Goal: Task Accomplishment & Management: Use online tool/utility

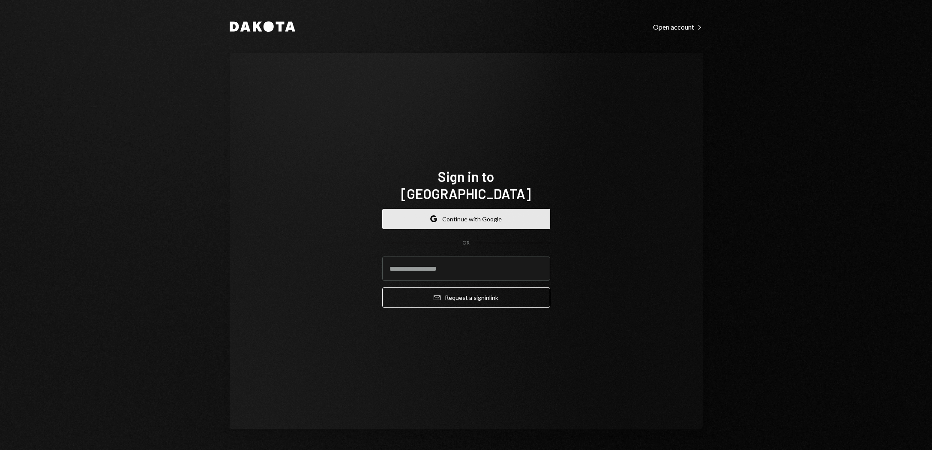
click at [481, 209] on button "Google Continue with Google" at bounding box center [466, 219] width 168 height 20
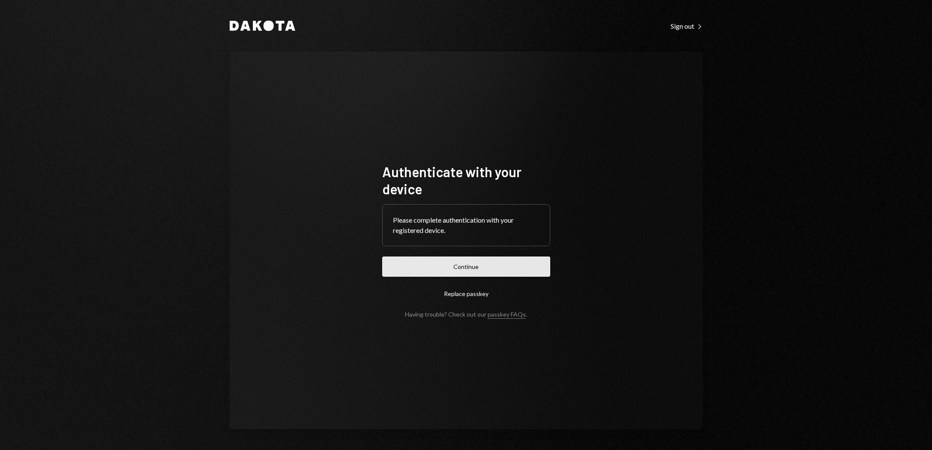
click at [464, 273] on button "Continue" at bounding box center [466, 266] width 168 height 20
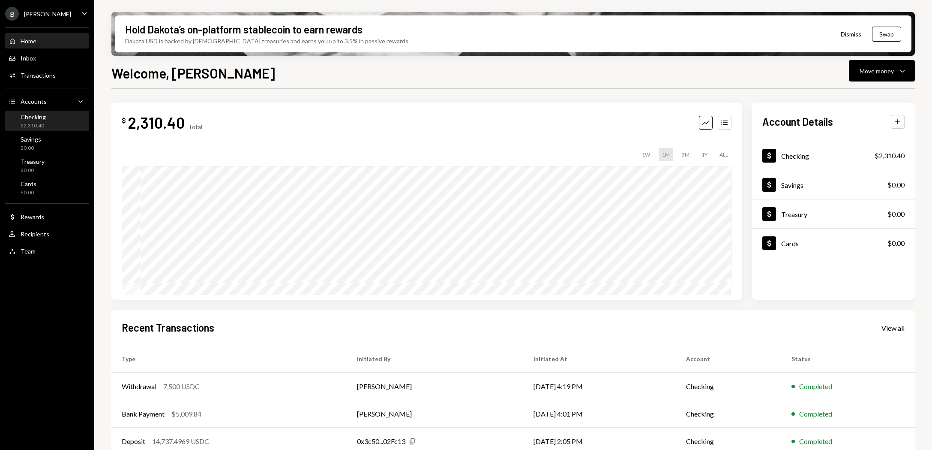
click at [59, 128] on div "Checking $2,310.40" at bounding box center [47, 121] width 77 height 16
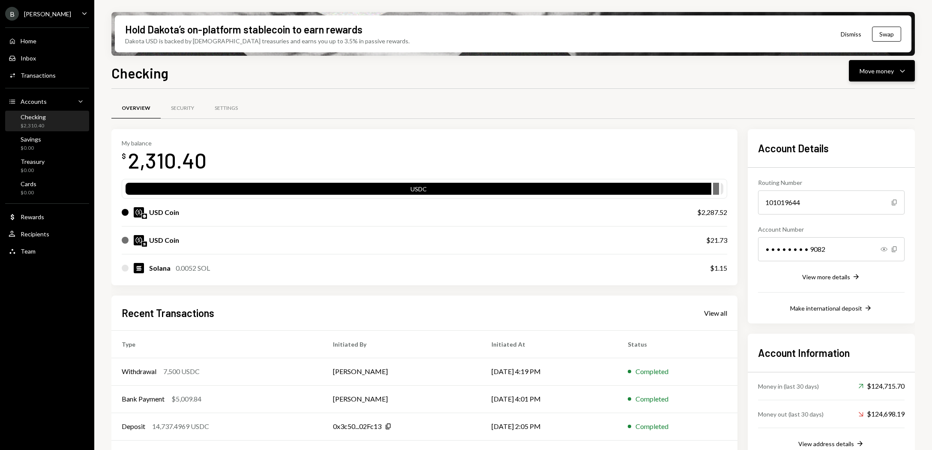
click at [881, 72] on div "Move money" at bounding box center [877, 70] width 34 height 9
click at [856, 133] on div "Deposit" at bounding box center [875, 135] width 63 height 9
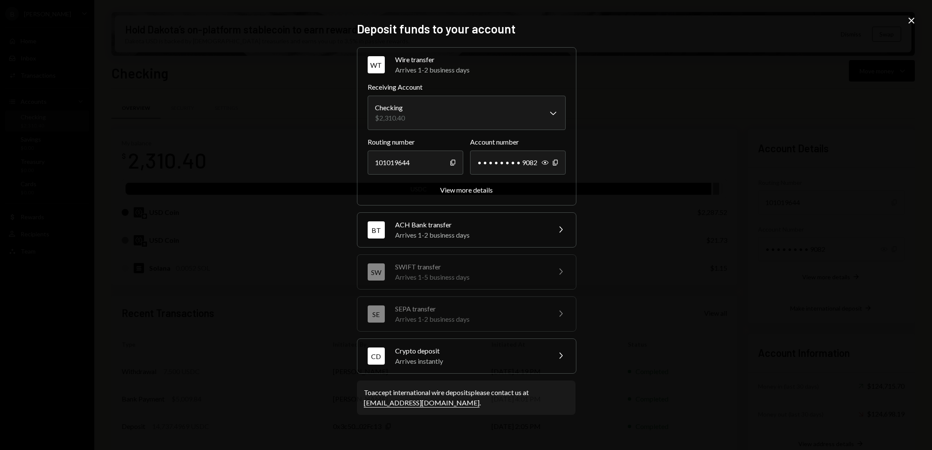
click at [477, 70] on div "Arrives 1-2 business days" at bounding box center [480, 70] width 171 height 10
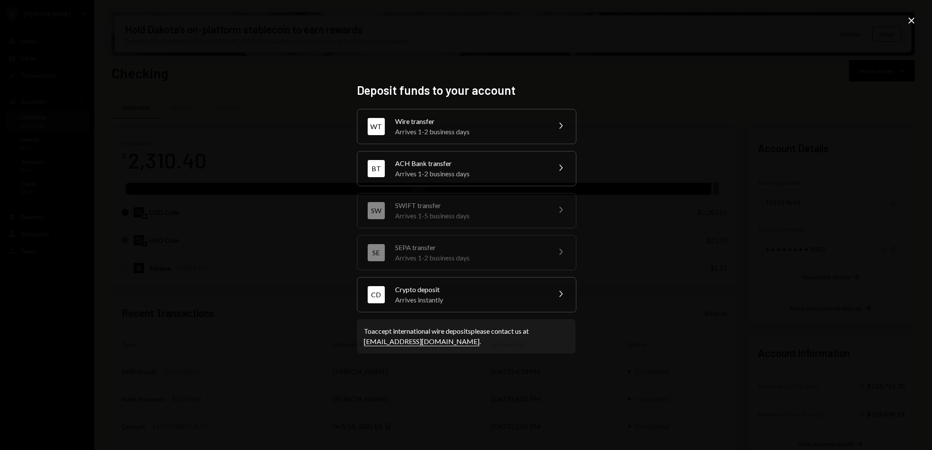
click at [473, 127] on div "Arrives 1-2 business days" at bounding box center [470, 131] width 150 height 10
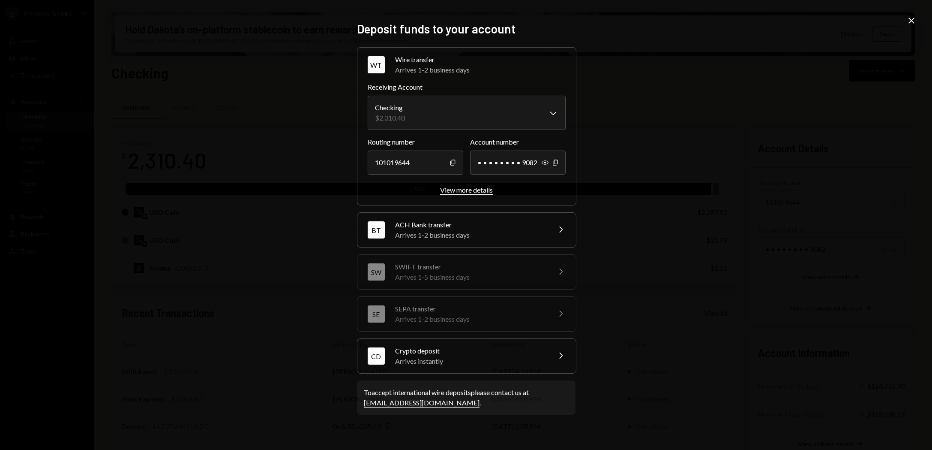
click at [465, 189] on div "View more details" at bounding box center [466, 190] width 53 height 8
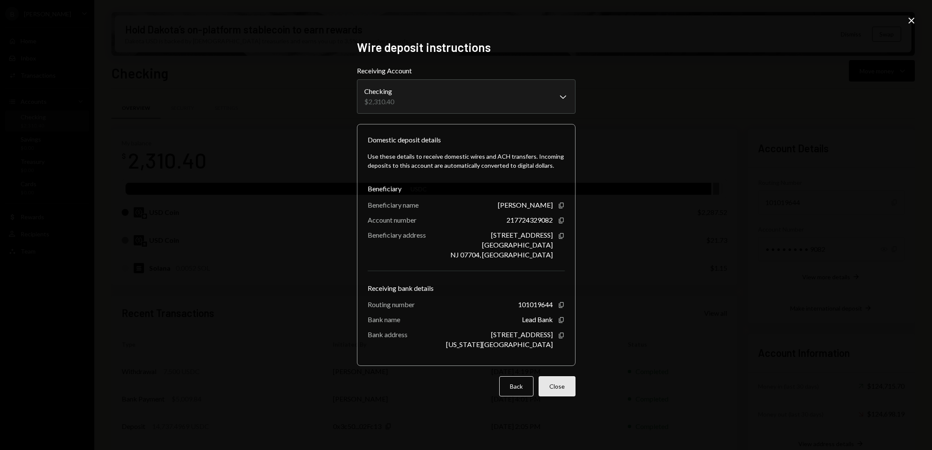
click at [561, 396] on button "Close" at bounding box center [557, 386] width 37 height 20
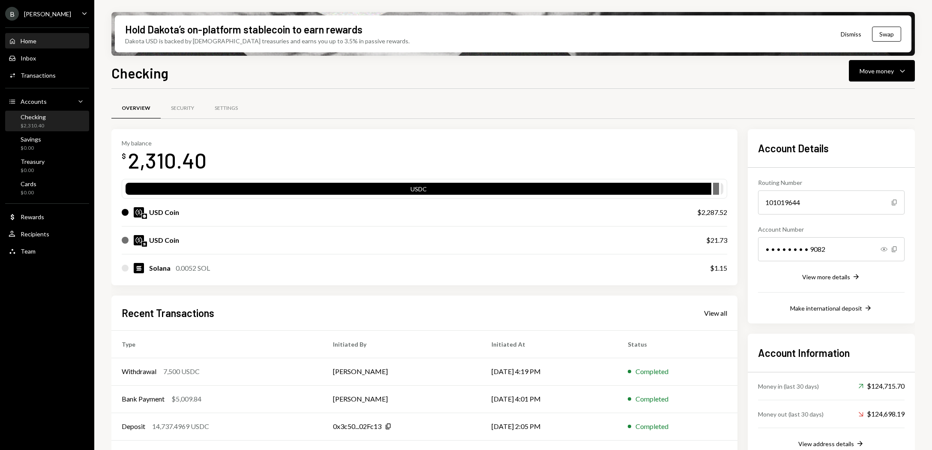
click at [37, 38] on div "Home Home" at bounding box center [47, 41] width 77 height 8
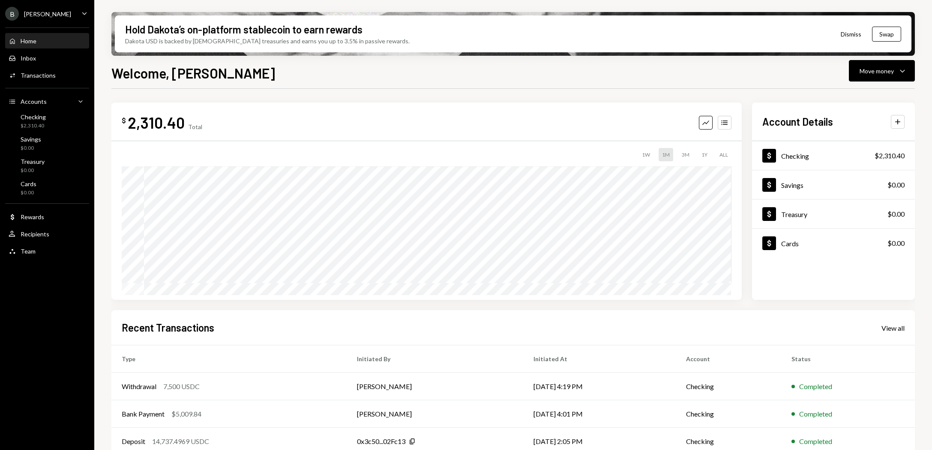
click at [57, 15] on div "B Billy Bets Caret Down" at bounding box center [47, 14] width 94 height 14
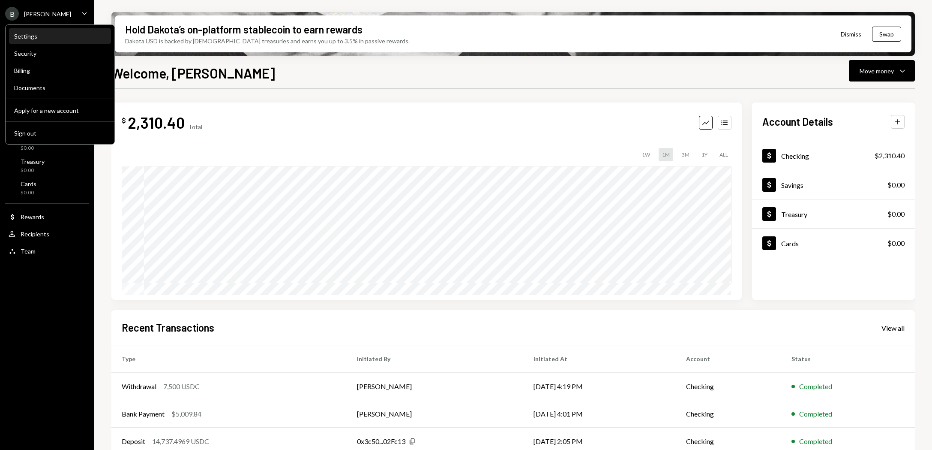
click at [27, 34] on div "Settings" at bounding box center [60, 36] width 92 height 7
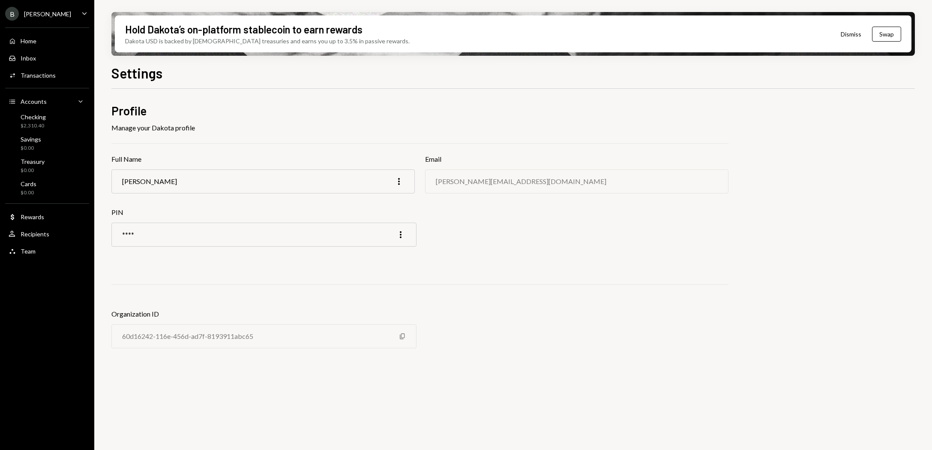
click at [48, 13] on div "[PERSON_NAME]" at bounding box center [47, 13] width 47 height 7
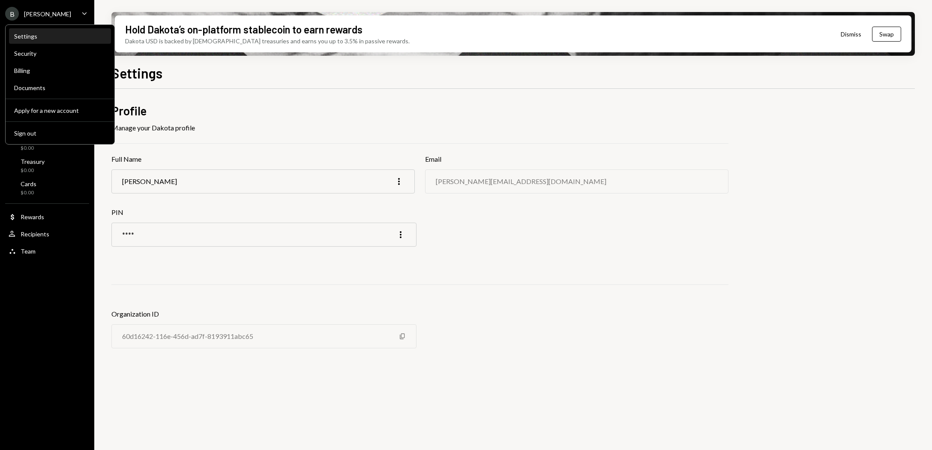
click at [41, 36] on div "Settings" at bounding box center [60, 36] width 92 height 7
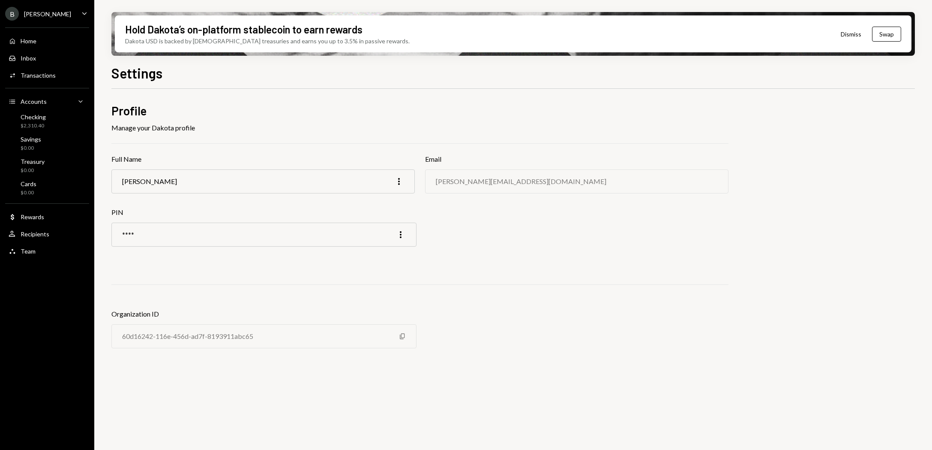
click at [171, 129] on div "Manage your Dakota profile" at bounding box center [419, 128] width 617 height 10
click at [69, 11] on div "B Billy Bets Caret Down" at bounding box center [47, 14] width 94 height 14
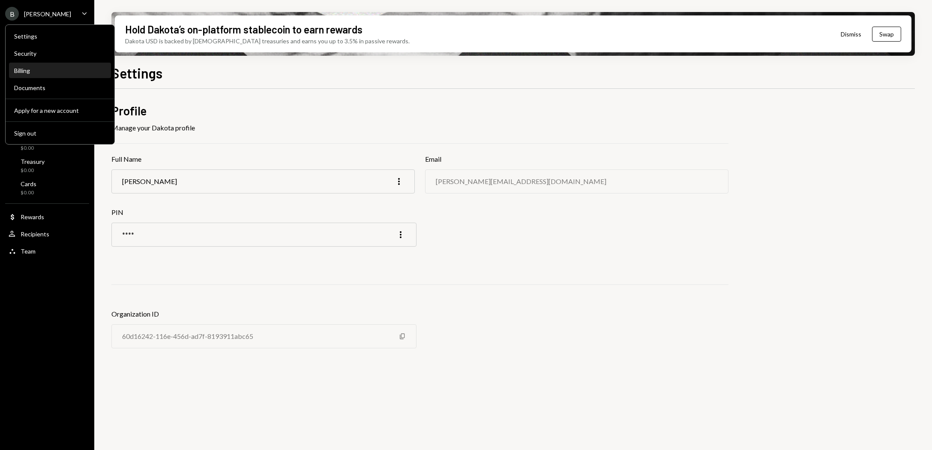
click at [28, 72] on div "Billing" at bounding box center [60, 70] width 92 height 7
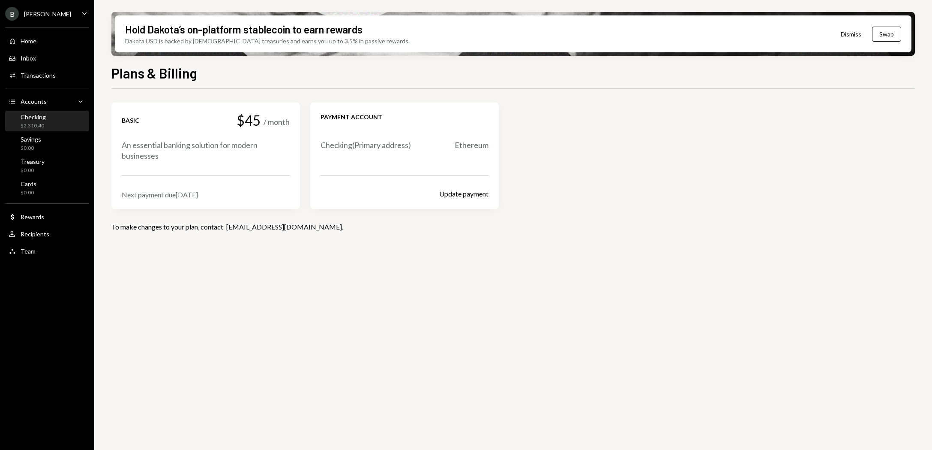
click at [40, 119] on div "Checking" at bounding box center [33, 116] width 25 height 7
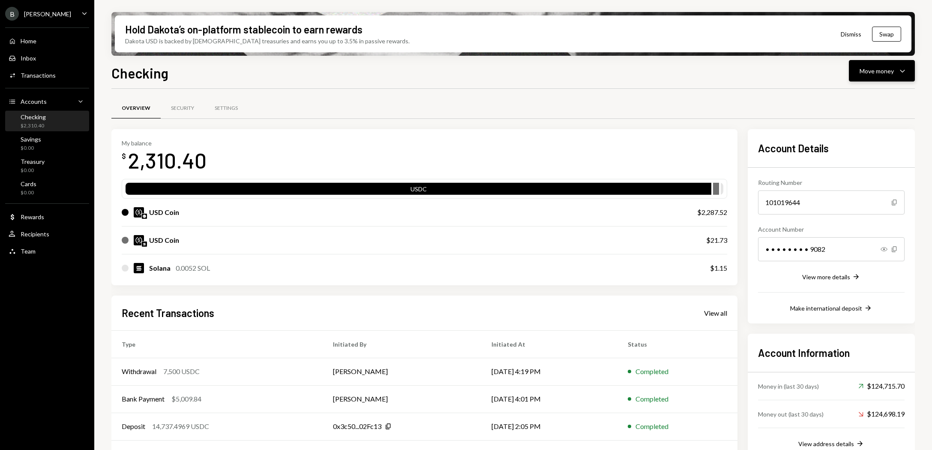
click at [889, 66] on div "Move money" at bounding box center [877, 70] width 34 height 9
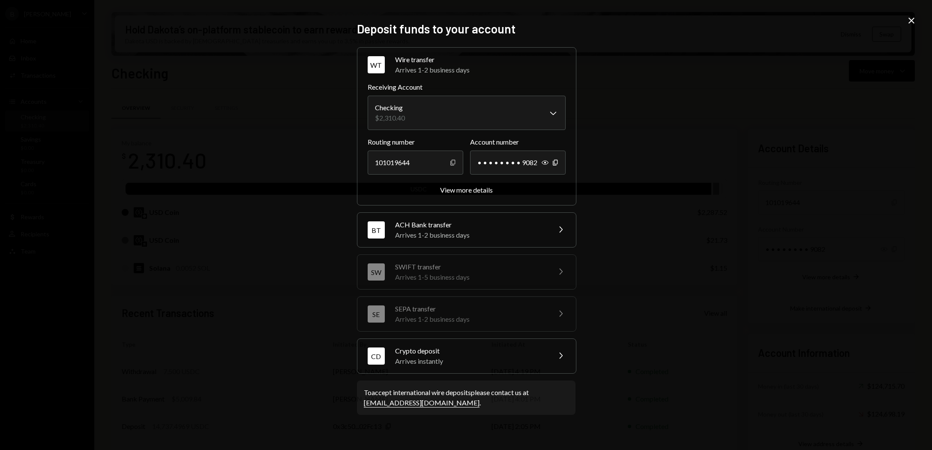
click at [453, 162] on icon "Copy" at bounding box center [453, 162] width 7 height 7
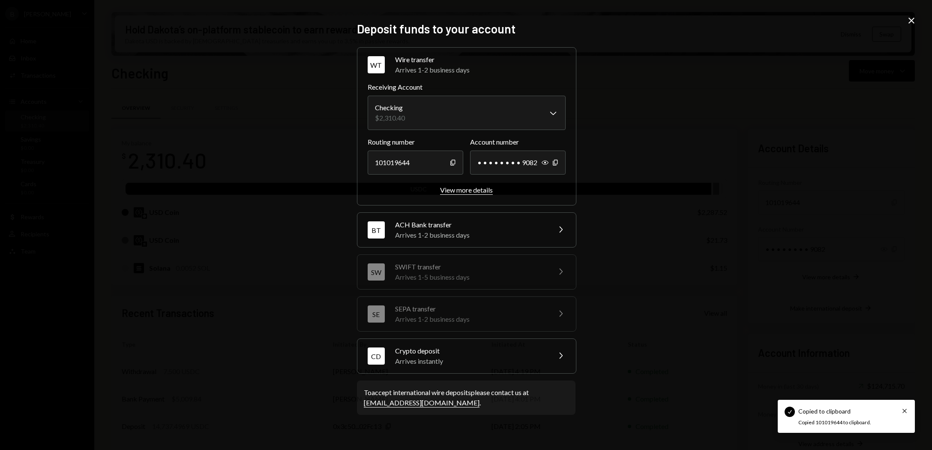
click at [466, 194] on button "View more details" at bounding box center [466, 190] width 53 height 9
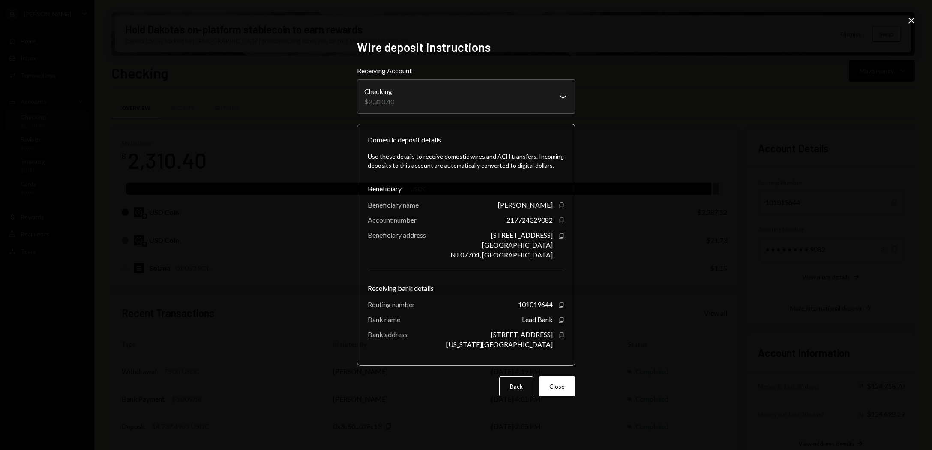
click at [562, 221] on icon "button" at bounding box center [561, 220] width 5 height 6
click at [559, 306] on icon "Copy" at bounding box center [561, 304] width 7 height 7
click at [565, 394] on button "Close" at bounding box center [557, 386] width 37 height 20
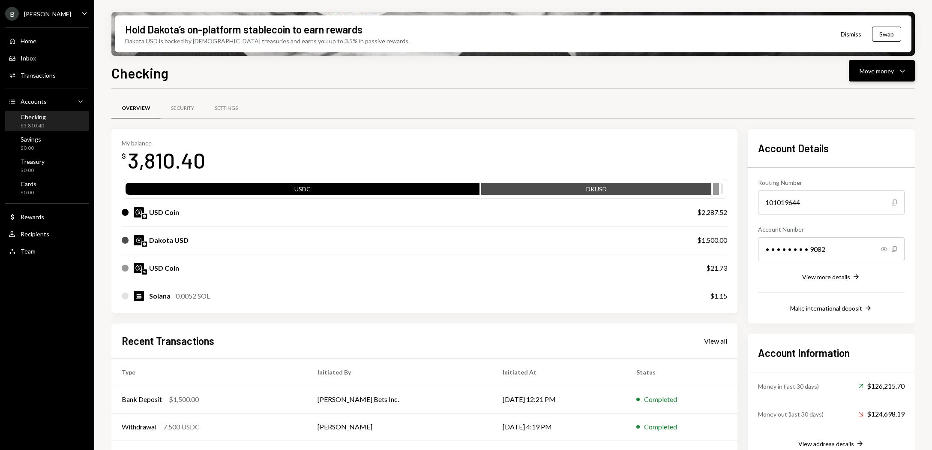
click at [890, 79] on button "Move money Caret Down" at bounding box center [882, 70] width 66 height 21
click at [856, 157] on div "Swap Swap stablecoins" at bounding box center [869, 161] width 86 height 19
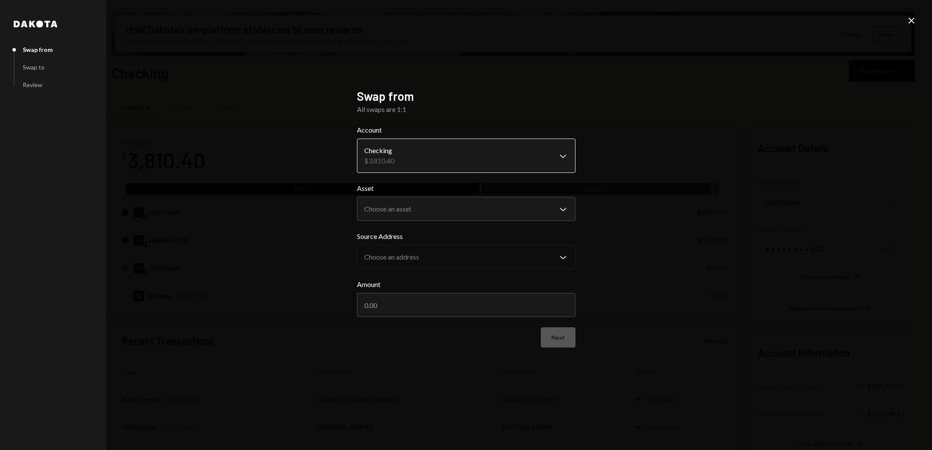
click at [481, 161] on body "B [PERSON_NAME] Bets Caret Down Home Home Inbox Inbox Activities Transactions A…" at bounding box center [466, 225] width 932 height 450
click at [473, 208] on body "B [PERSON_NAME] Bets Caret Down Home Home Inbox Inbox Activities Transactions A…" at bounding box center [466, 225] width 932 height 450
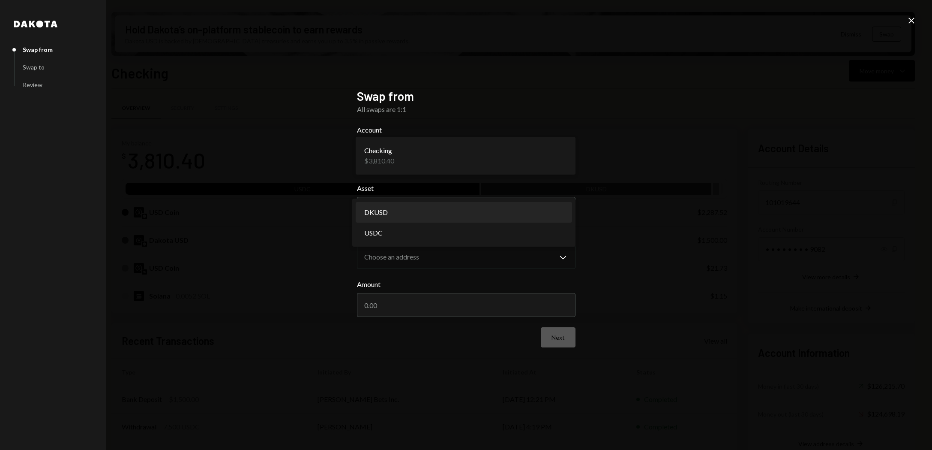
select select "*****"
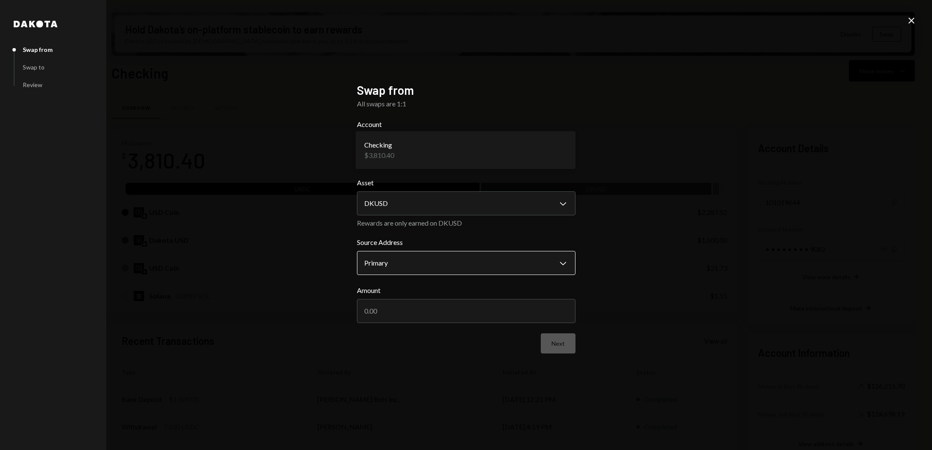
click at [470, 261] on body "B [PERSON_NAME] Bets Caret Down Home Home Inbox Inbox Activities Transactions A…" at bounding box center [466, 225] width 932 height 450
click at [450, 309] on input "Amount" at bounding box center [466, 311] width 219 height 24
type input "1500"
click at [552, 350] on button "Next" at bounding box center [558, 343] width 35 height 20
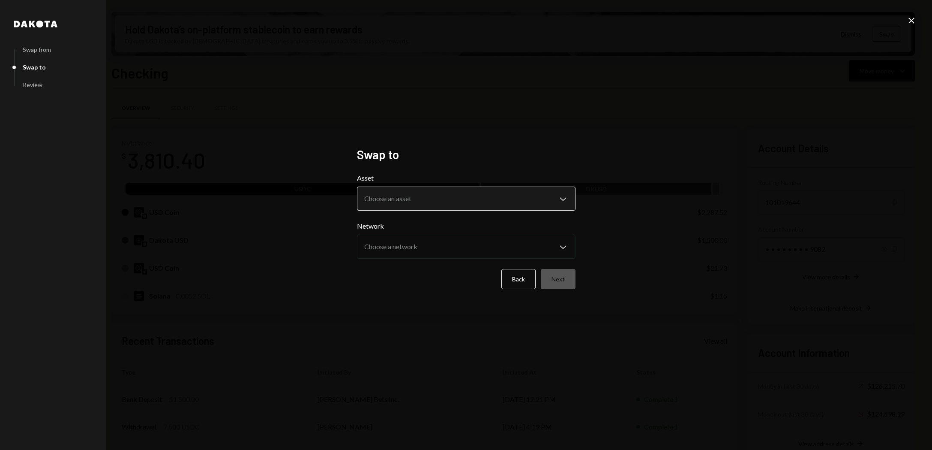
click at [495, 206] on body "B [PERSON_NAME] Bets Caret Down Home Home Inbox Inbox Activities Transactions A…" at bounding box center [466, 225] width 932 height 450
select select "****"
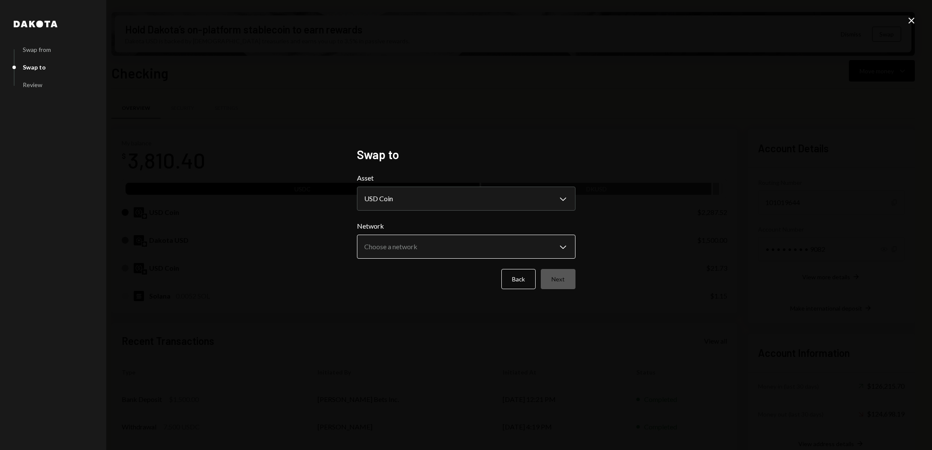
click at [476, 249] on body "B [PERSON_NAME] Bets Caret Down Home Home Inbox Inbox Activities Transactions A…" at bounding box center [466, 225] width 932 height 450
click at [455, 247] on body "B [PERSON_NAME] Bets Caret Down Home Home Inbox Inbox Activities Transactions A…" at bounding box center [466, 225] width 932 height 450
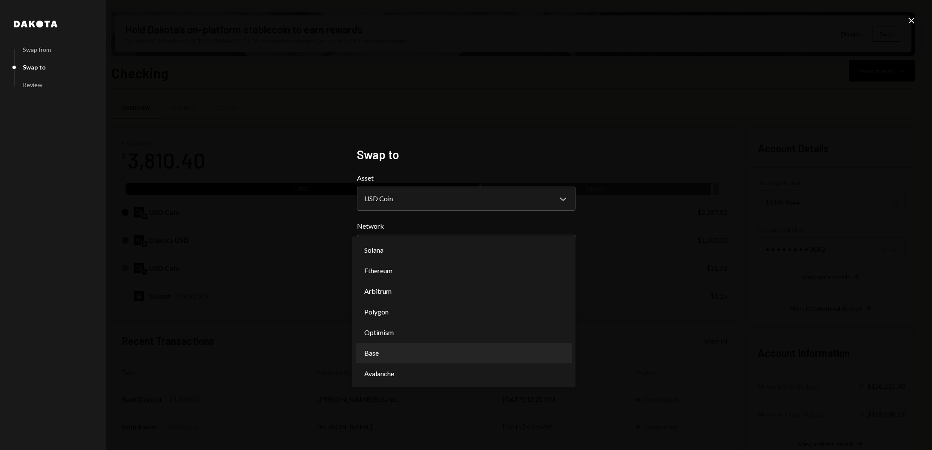
select select "**********"
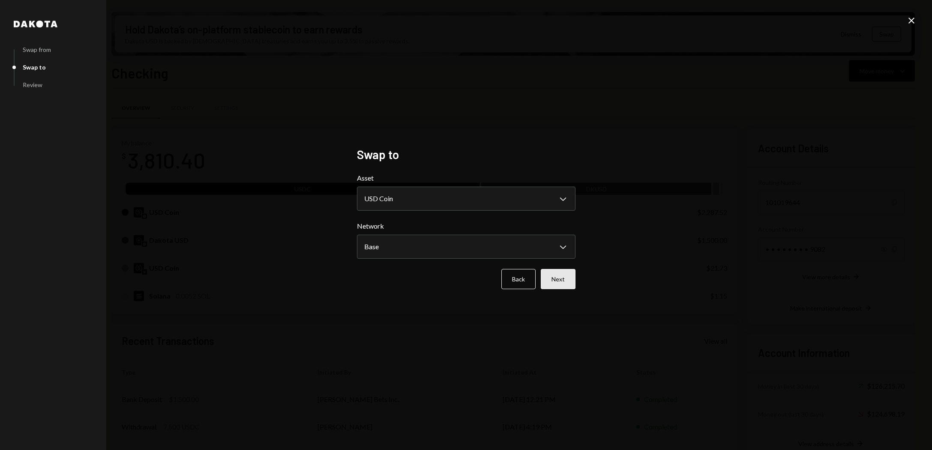
click at [558, 280] on button "Next" at bounding box center [558, 279] width 35 height 20
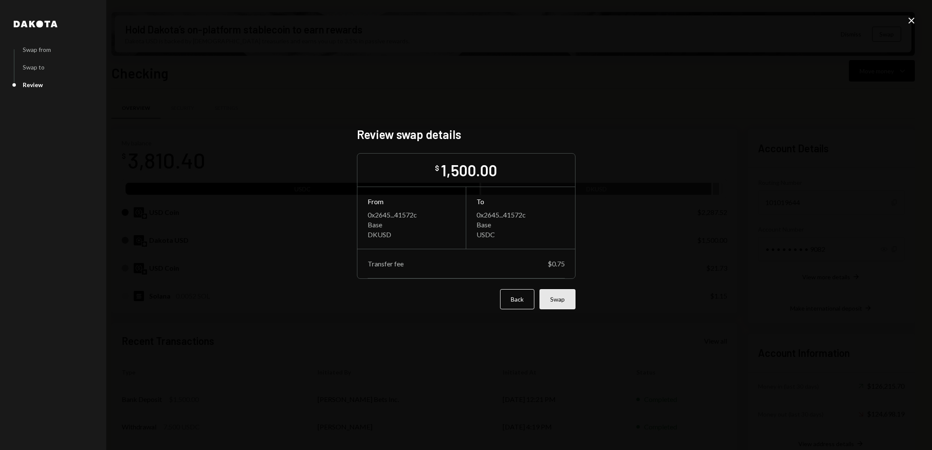
click at [556, 294] on button "Swap" at bounding box center [558, 299] width 36 height 20
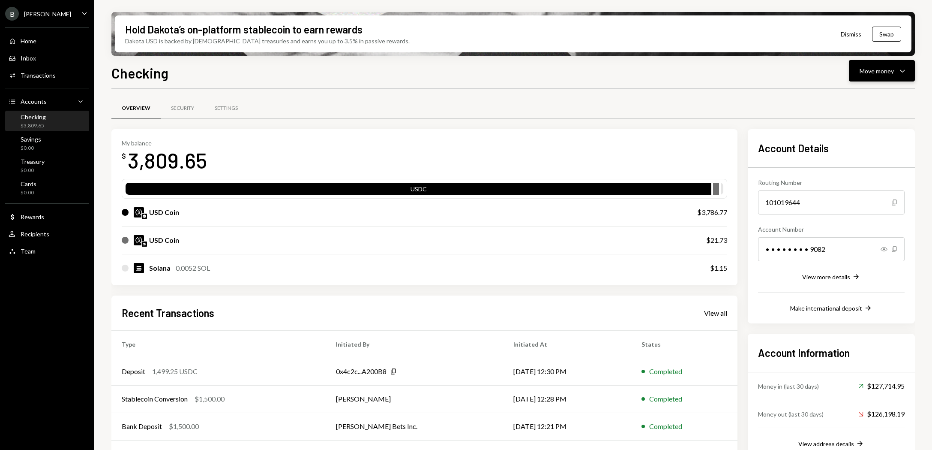
click at [876, 71] on div "Move money" at bounding box center [877, 70] width 34 height 9
click at [854, 95] on div "Send" at bounding box center [875, 96] width 63 height 9
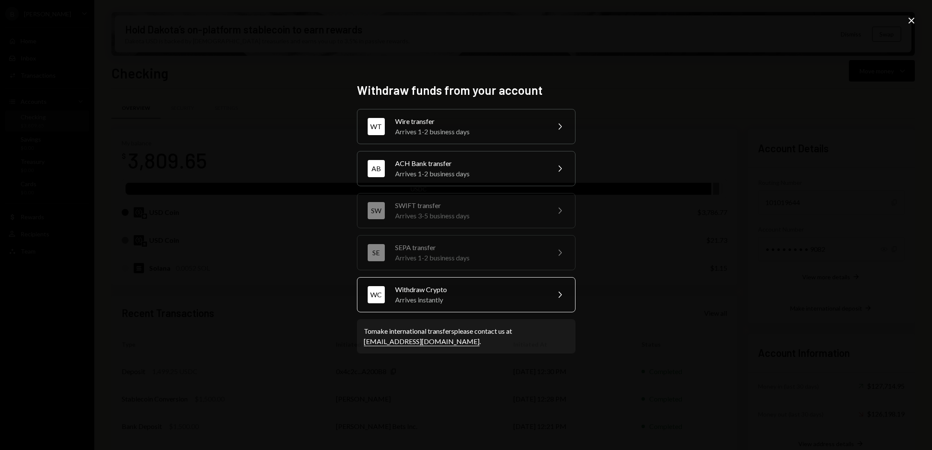
click at [479, 300] on div "Arrives instantly" at bounding box center [469, 299] width 149 height 10
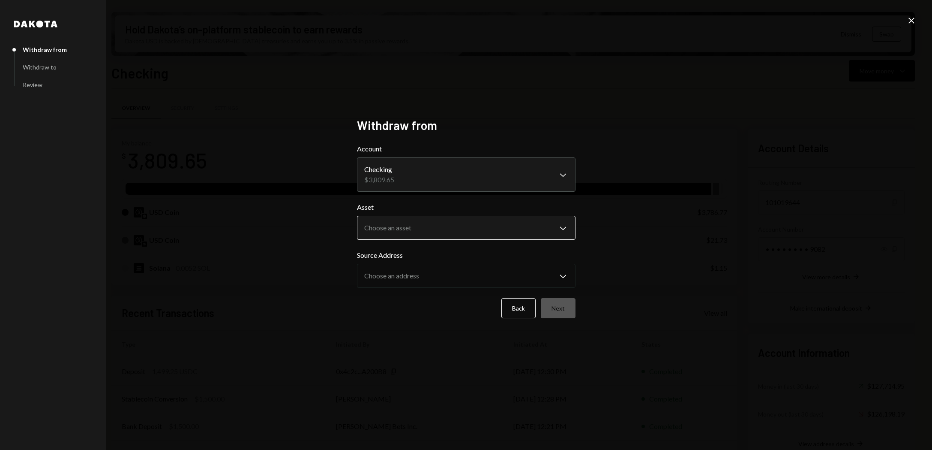
click at [425, 225] on body "B [PERSON_NAME] Bets Caret Down Home Home Inbox Inbox Activities Transactions A…" at bounding box center [466, 225] width 932 height 450
select select "****"
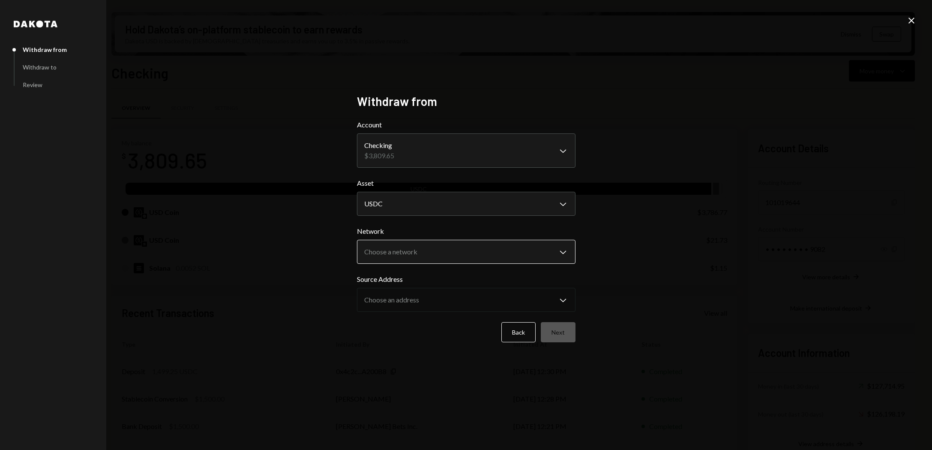
click at [430, 258] on body "B [PERSON_NAME] Bets Caret Down Home Home Inbox Inbox Activities Transactions A…" at bounding box center [466, 225] width 932 height 450
select select "**********"
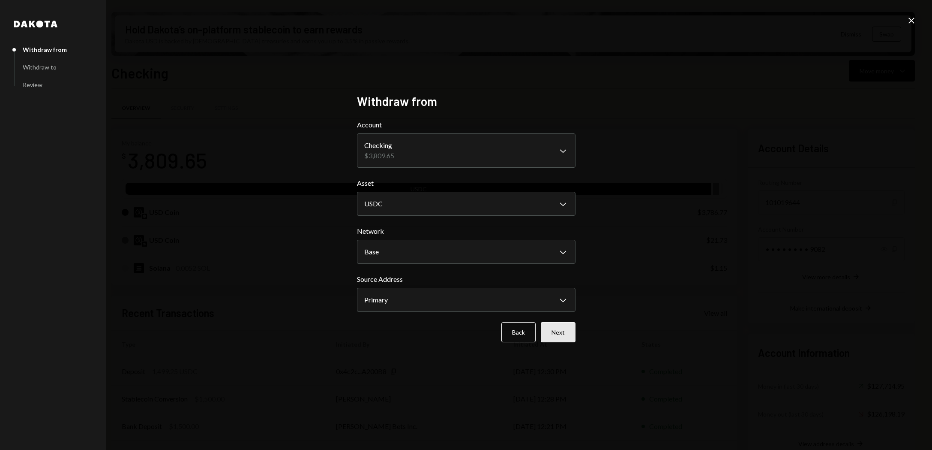
click at [557, 336] on button "Next" at bounding box center [558, 332] width 35 height 20
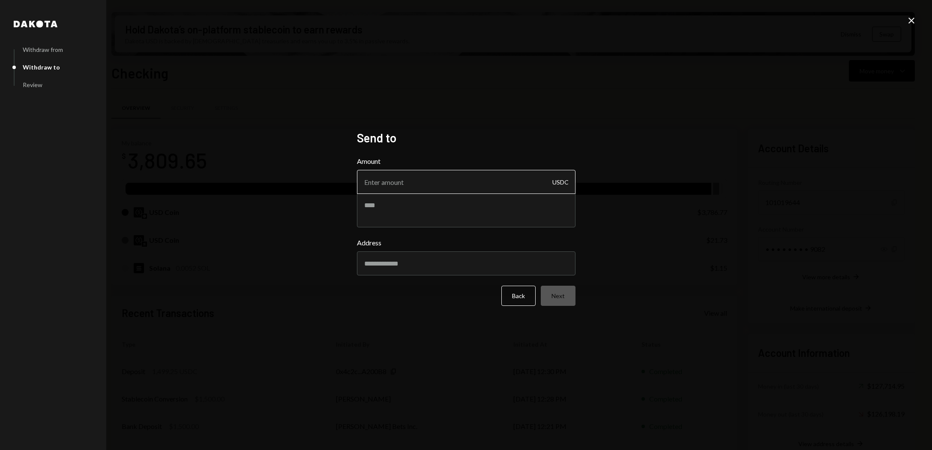
click at [405, 186] on input "Amount" at bounding box center [466, 182] width 219 height 24
type input "3750"
click at [393, 208] on textarea at bounding box center [466, 210] width 219 height 34
type textarea "**********"
click at [483, 268] on input "Address" at bounding box center [466, 263] width 219 height 24
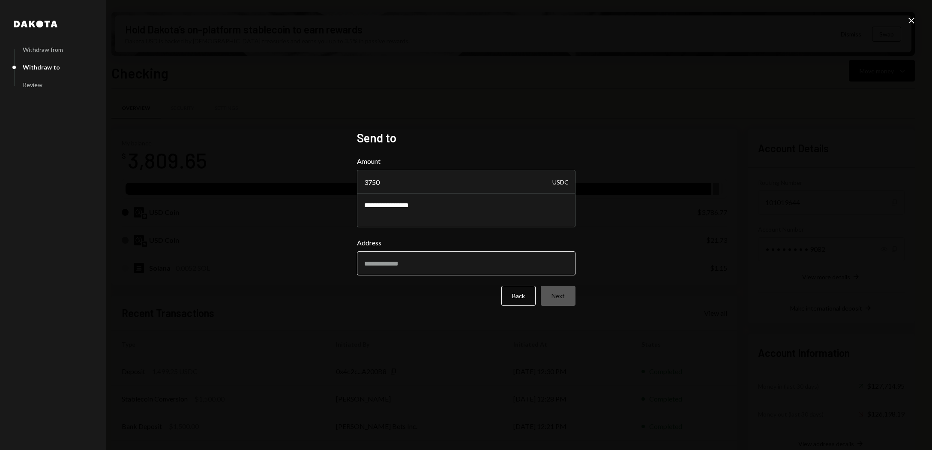
paste input "**********"
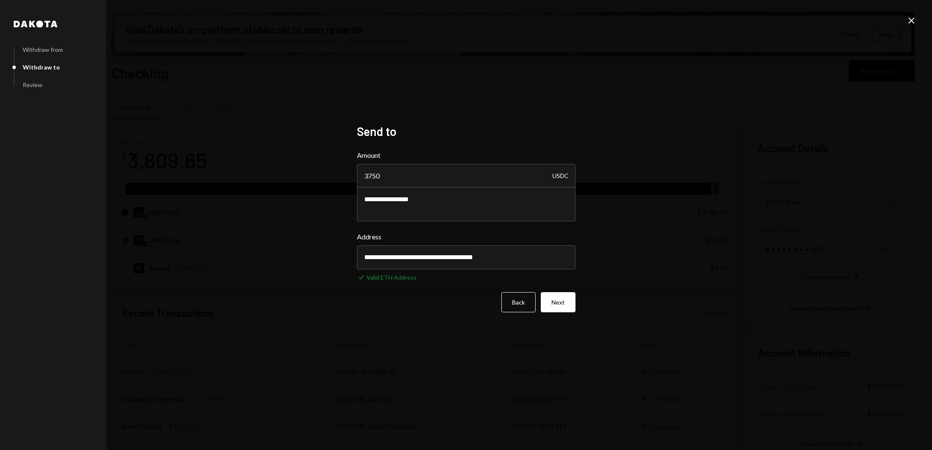
type input "**********"
click at [570, 306] on button "Next" at bounding box center [558, 302] width 35 height 20
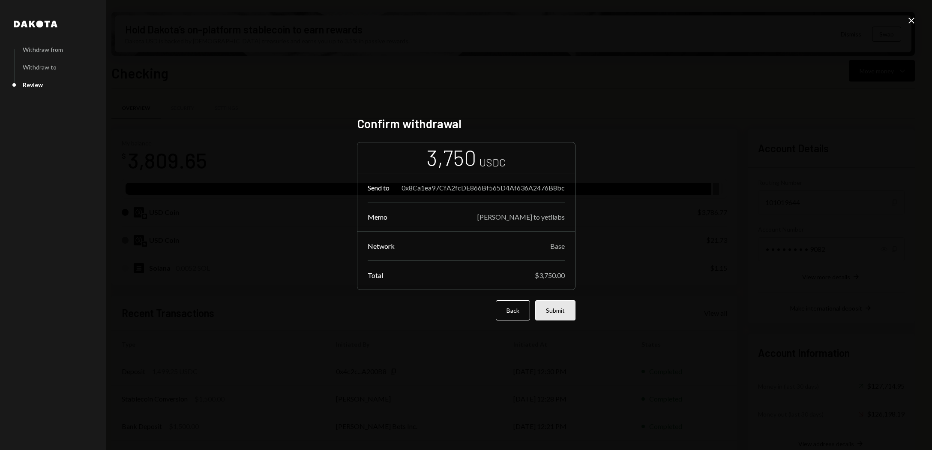
click at [554, 316] on button "Submit" at bounding box center [555, 310] width 40 height 20
